Goal: Task Accomplishment & Management: Manage account settings

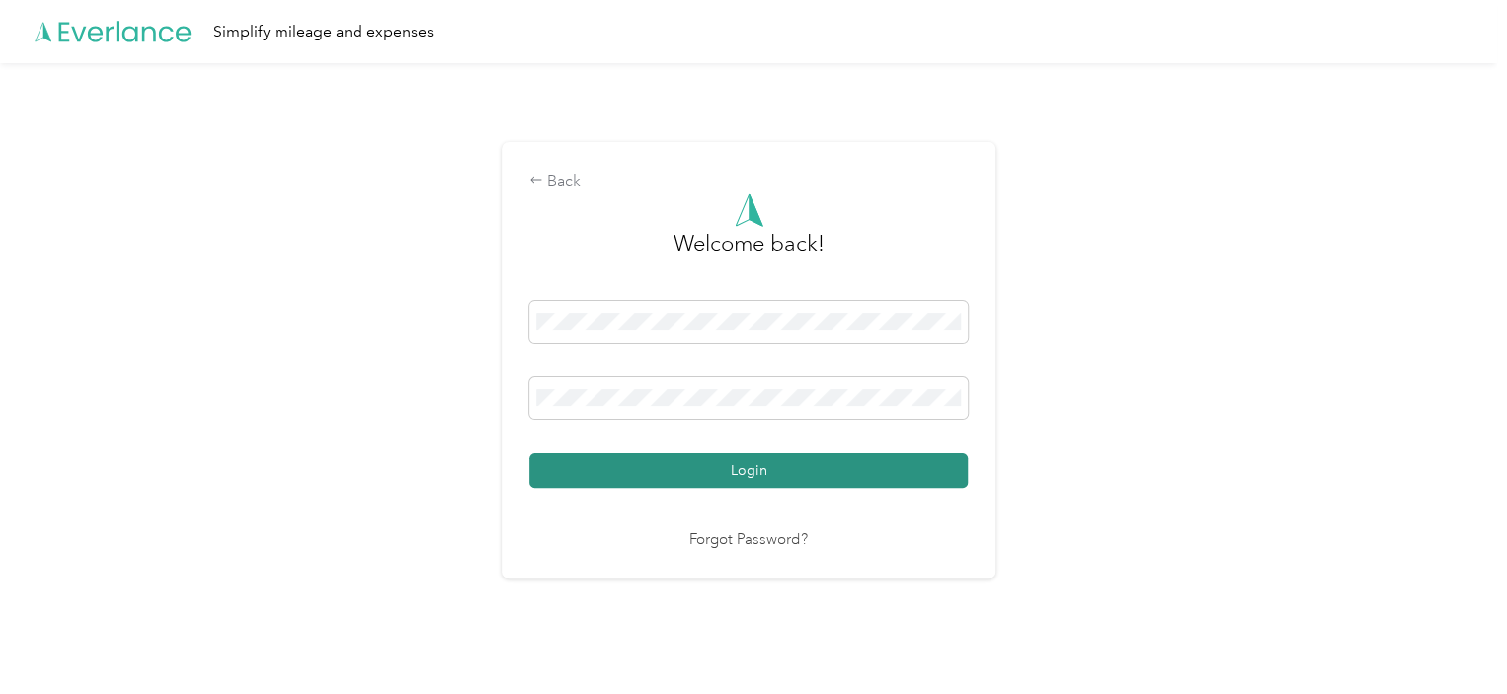
click at [624, 468] on button "Login" at bounding box center [748, 470] width 438 height 35
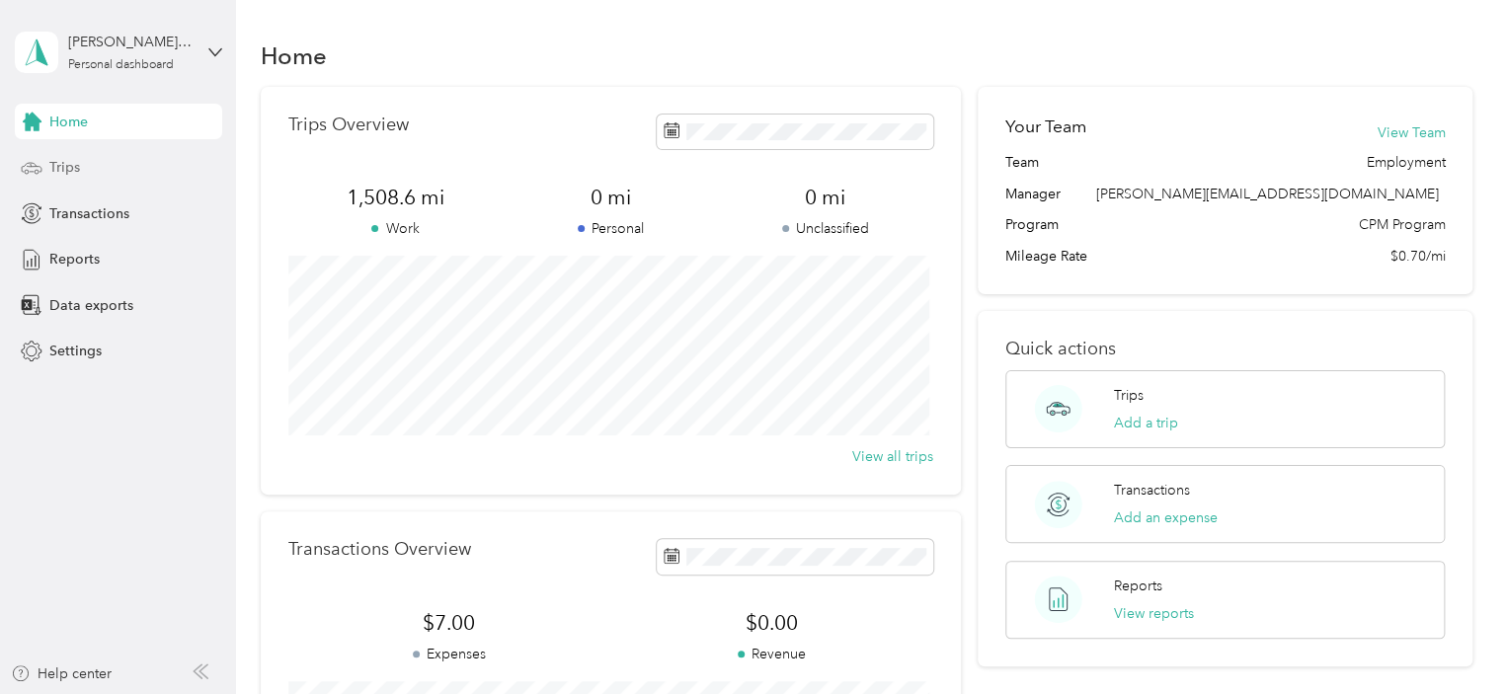
click at [104, 169] on div "Trips" at bounding box center [118, 168] width 207 height 36
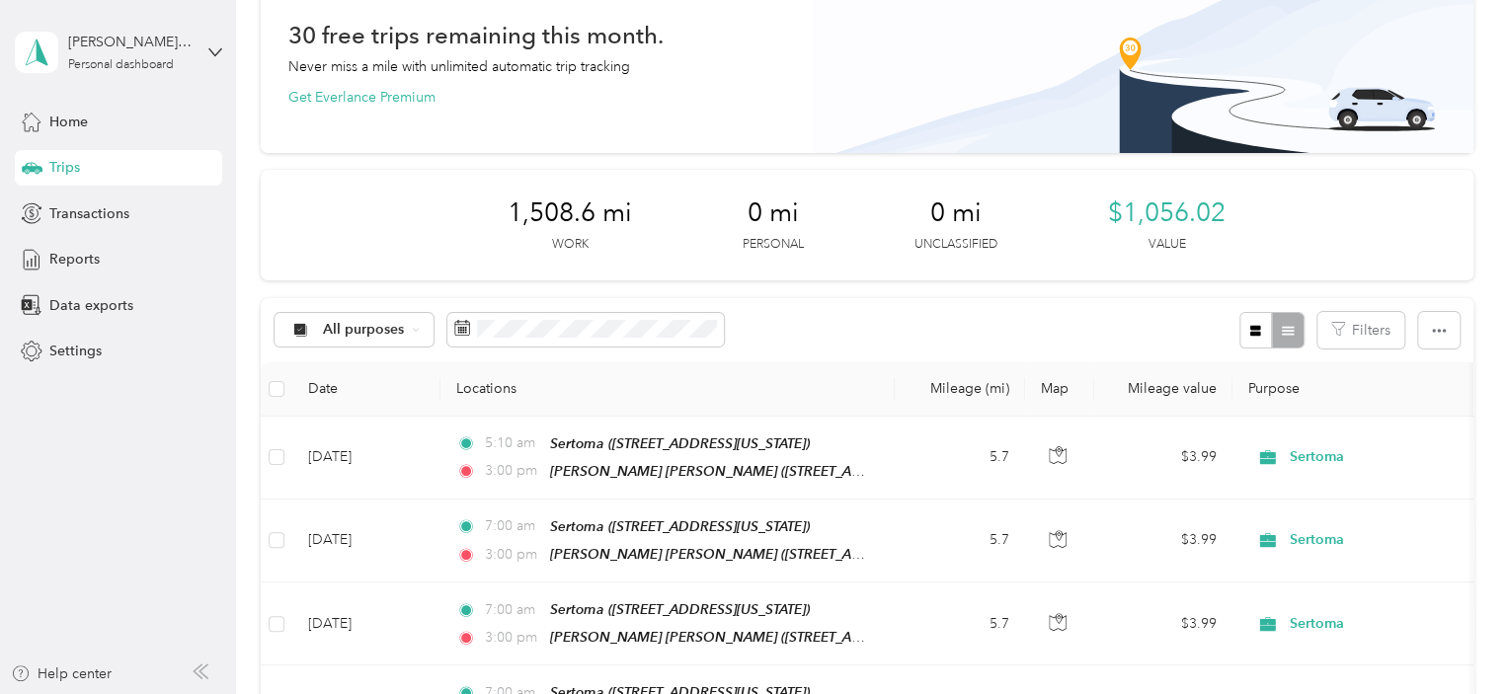
scroll to position [79, 0]
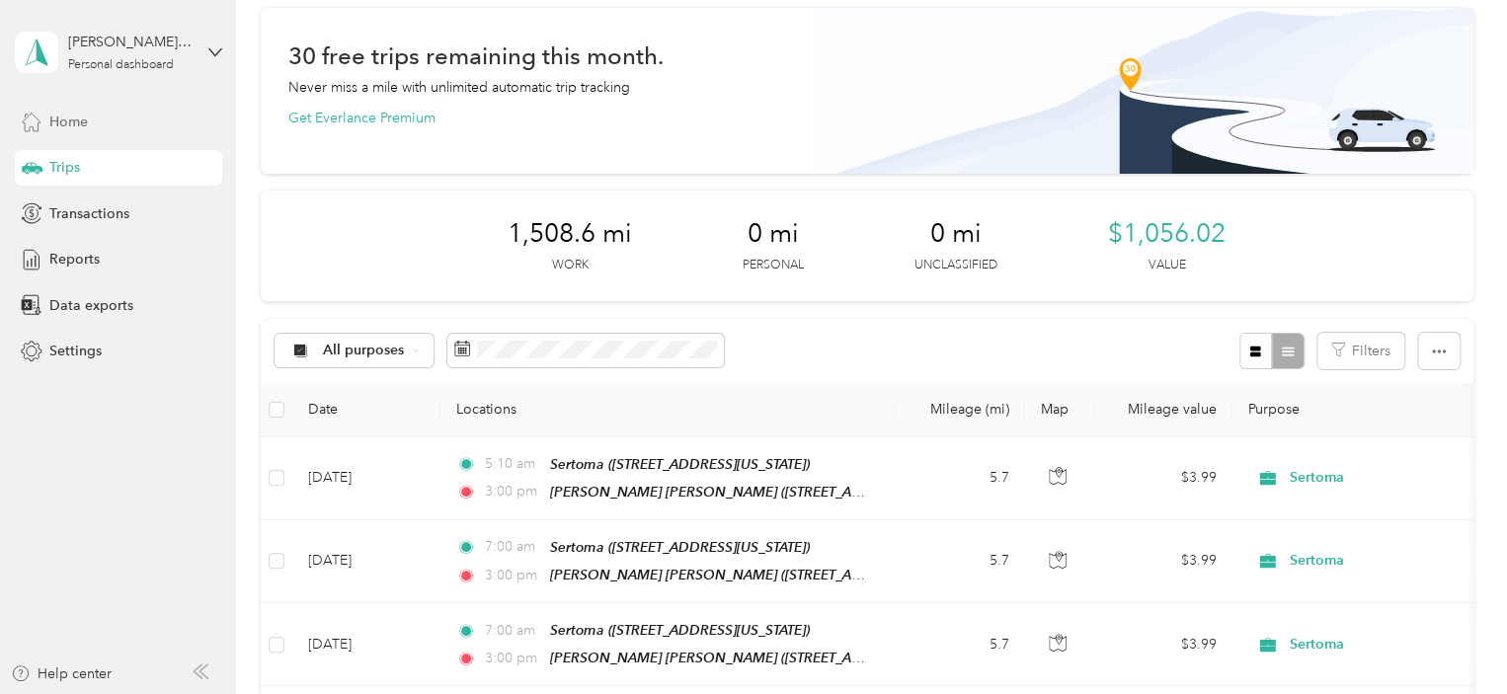
click at [62, 123] on span "Home" at bounding box center [68, 122] width 39 height 21
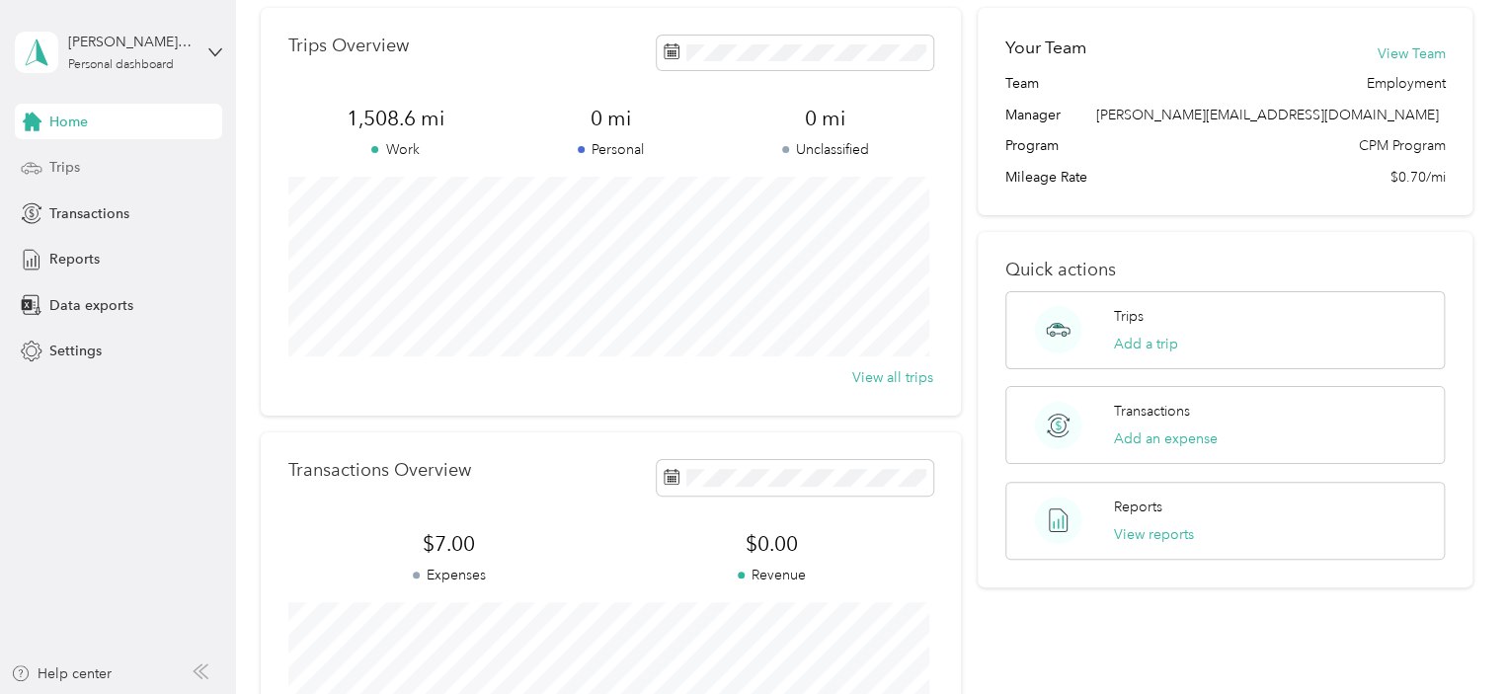
click at [63, 165] on span "Trips" at bounding box center [64, 167] width 31 height 21
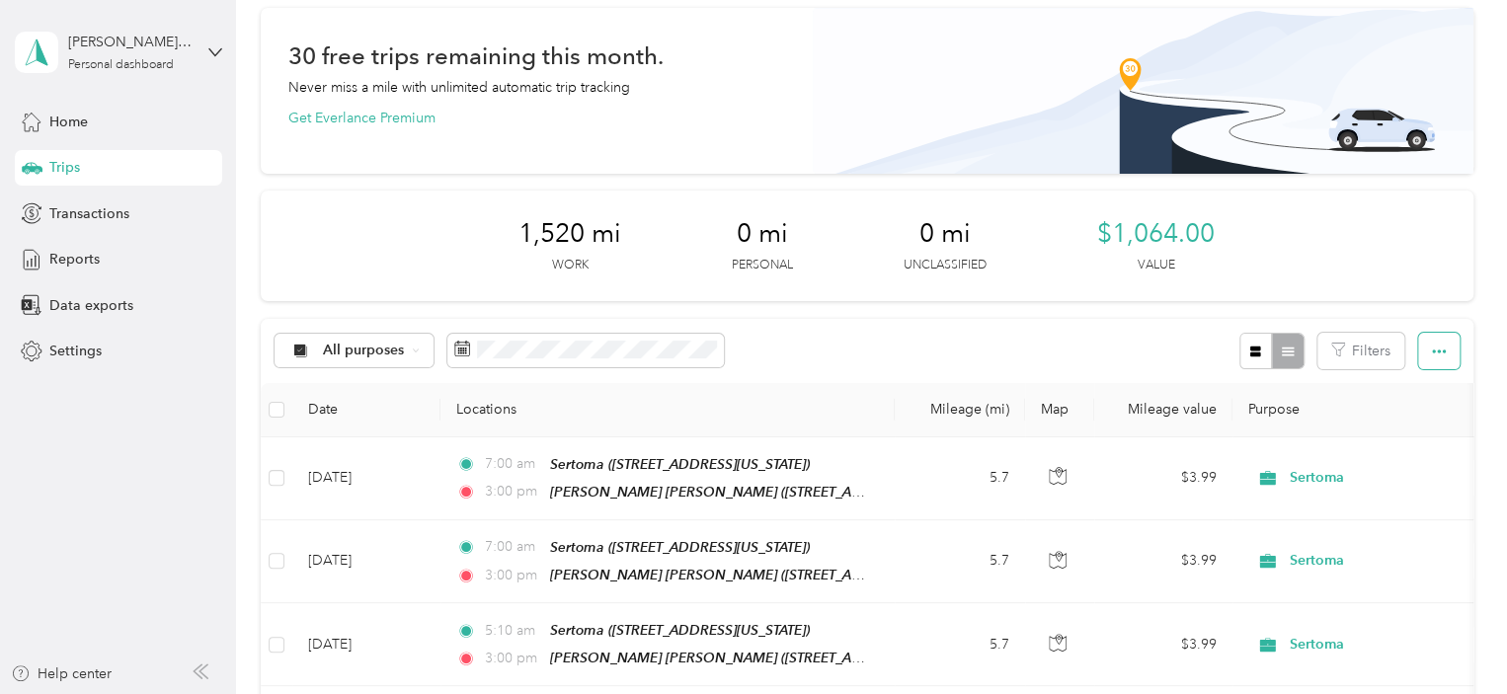
click at [1435, 346] on icon "button" at bounding box center [1439, 352] width 14 height 14
click at [1422, 299] on div "1,520 mi Work 0 mi Personal 0 mi Unclassified $1,064.00 Value" at bounding box center [867, 246] width 1212 height 111
click at [62, 264] on span "Reports" at bounding box center [74, 259] width 50 height 21
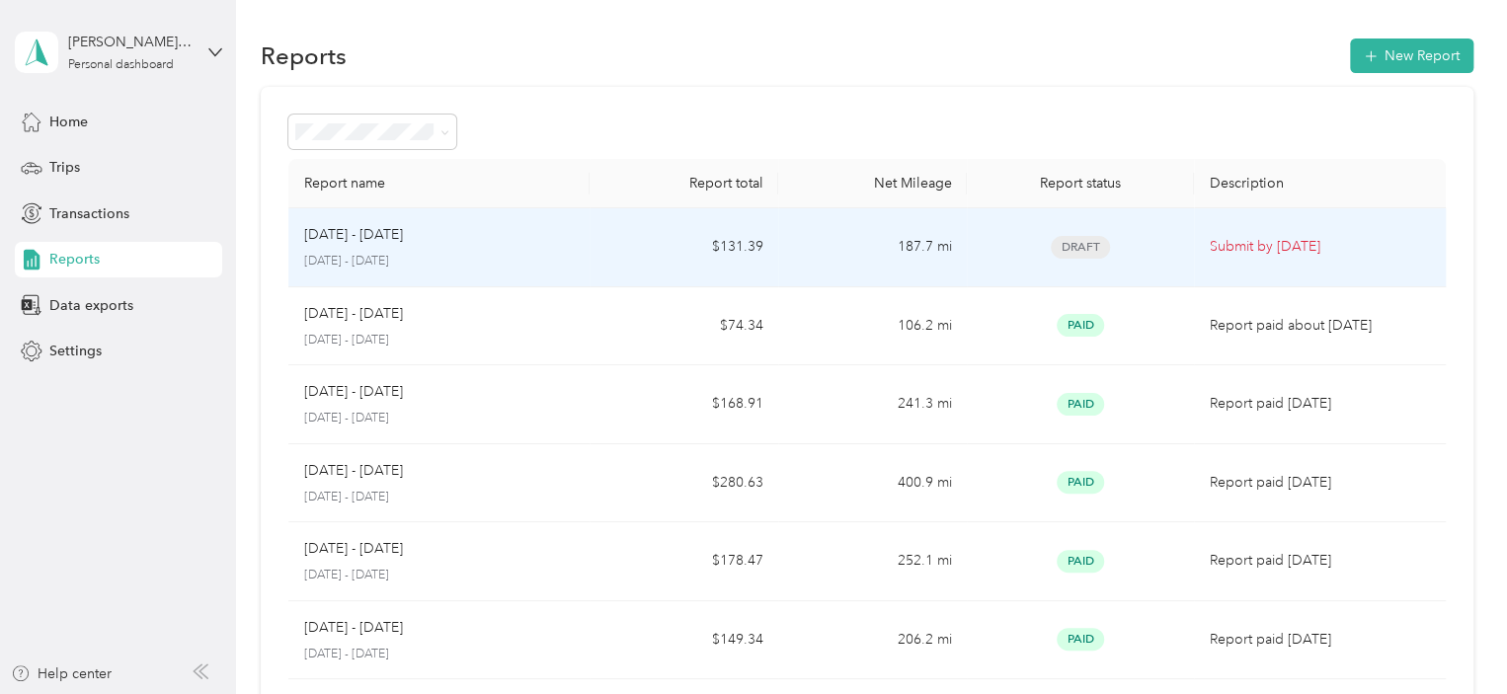
click at [1085, 245] on span "Draft" at bounding box center [1079, 247] width 59 height 23
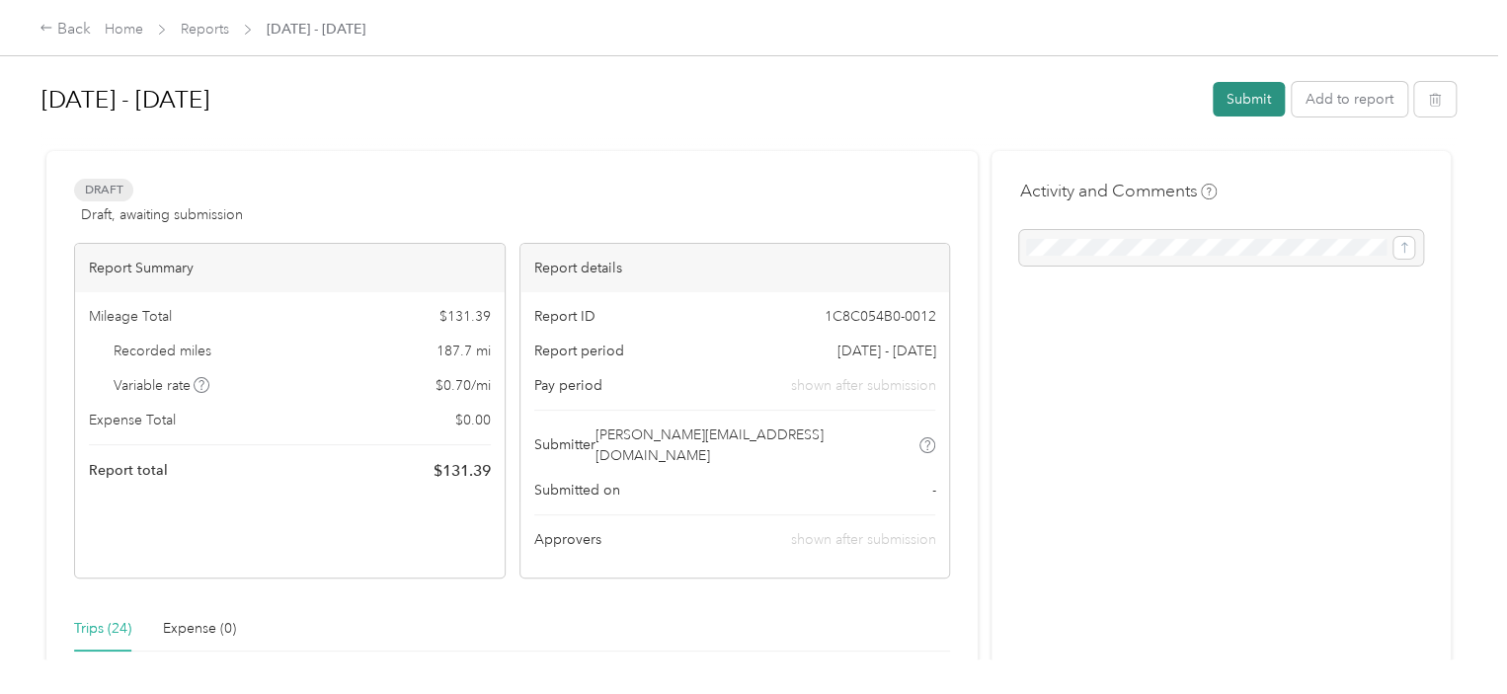
click at [1244, 96] on button "Submit" at bounding box center [1248, 99] width 72 height 35
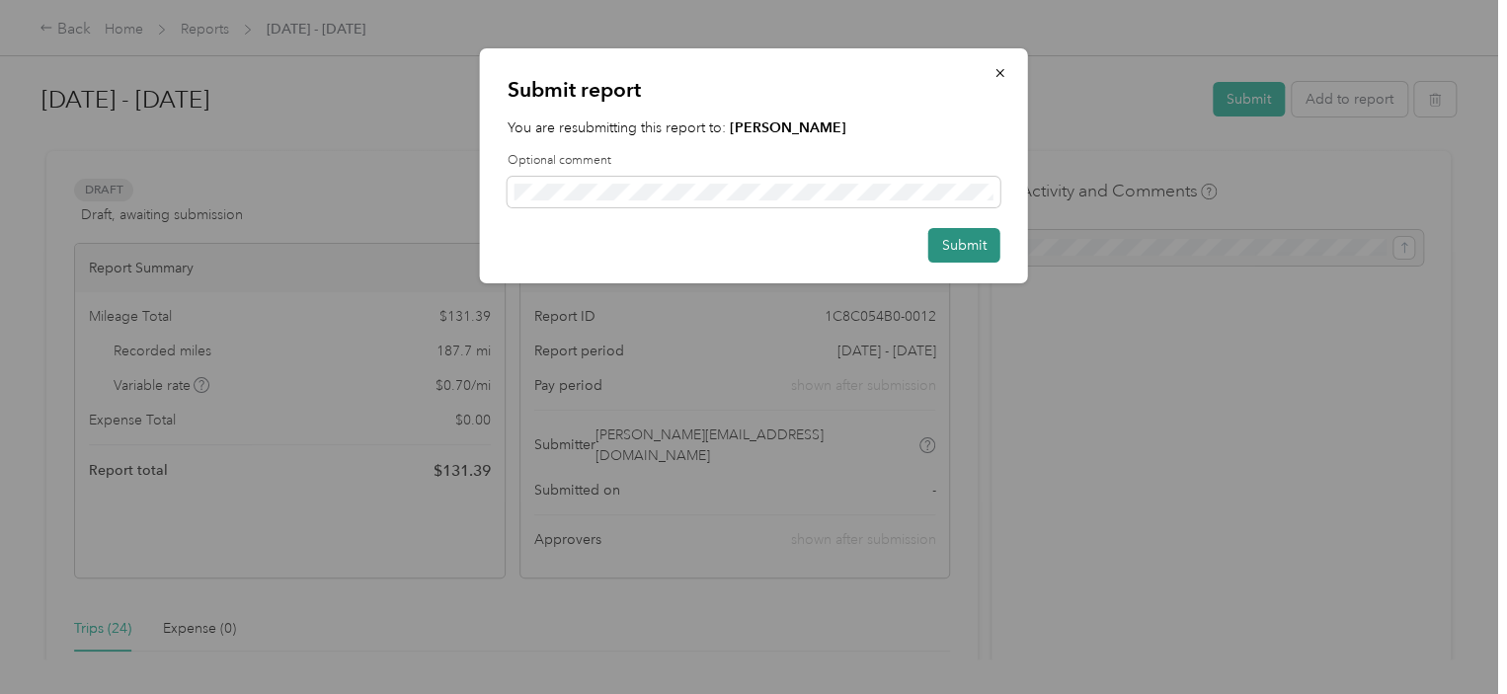
click at [976, 255] on button "Submit" at bounding box center [964, 245] width 72 height 35
